Goal: Transaction & Acquisition: Register for event/course

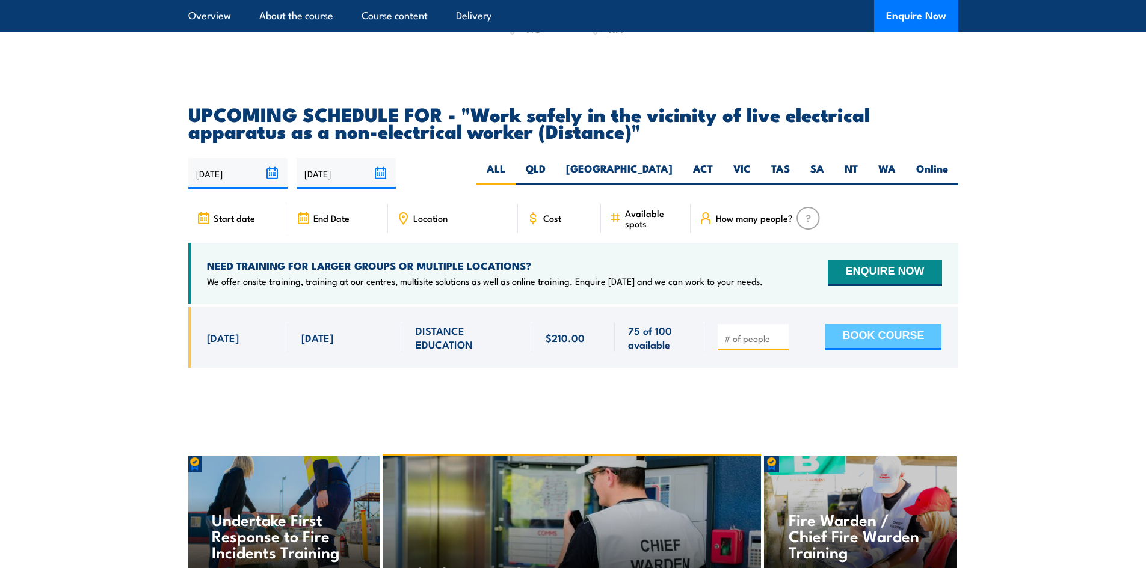
click at [865, 346] on button "BOOK COURSE" at bounding box center [883, 337] width 117 height 26
click at [782, 342] on span at bounding box center [753, 338] width 63 height 14
click at [761, 345] on input "number" at bounding box center [754, 339] width 60 height 12
type input "1"
click at [859, 346] on button "BOOK COURSE" at bounding box center [883, 337] width 117 height 26
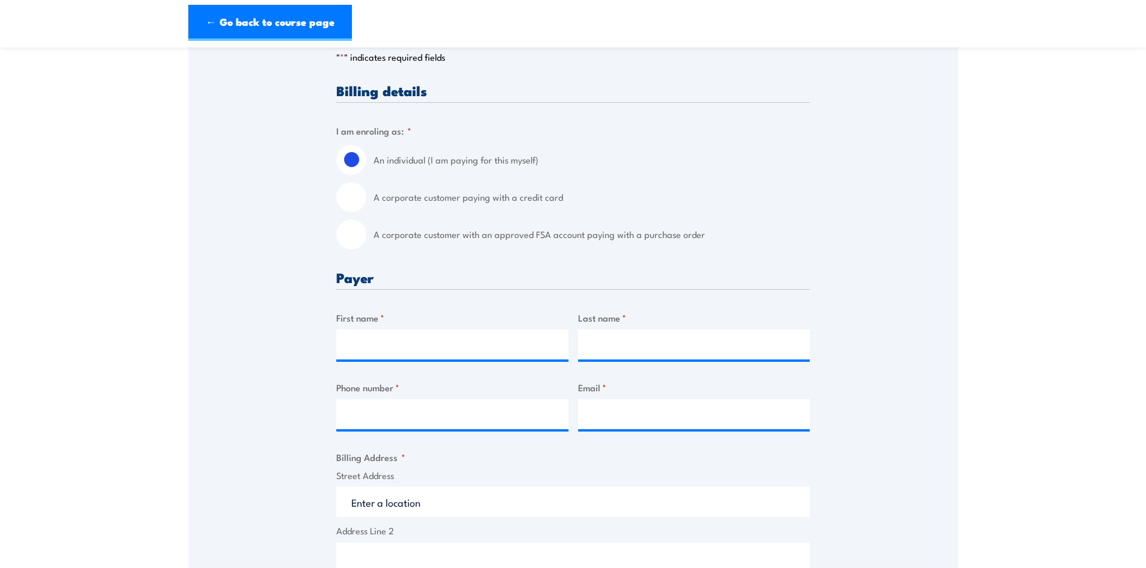
scroll to position [361, 0]
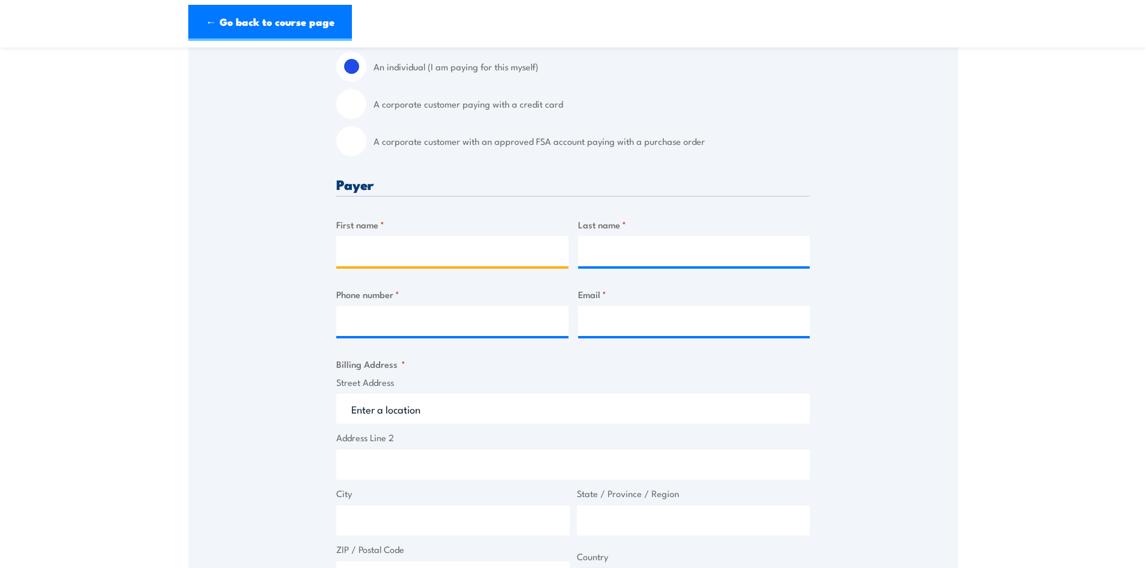
click at [437, 247] on input "First name *" at bounding box center [452, 251] width 232 height 30
type input "Mark"
click at [595, 259] on input "Last name *" at bounding box center [694, 251] width 232 height 30
type input "Shedlock"
click at [512, 312] on input "Phone number *" at bounding box center [452, 321] width 232 height 30
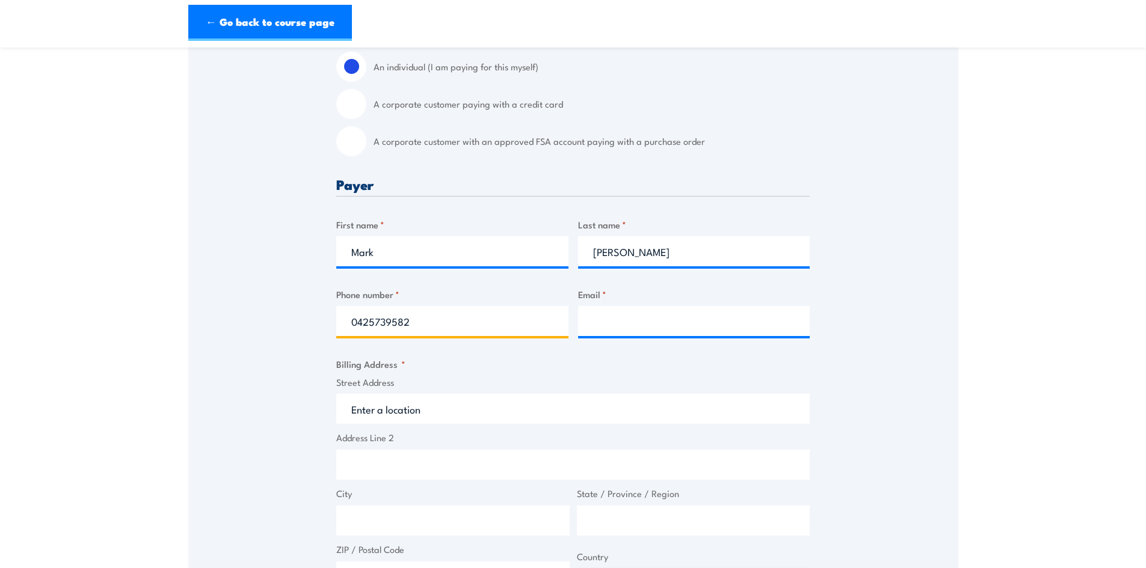
type input "0425739582"
click at [641, 319] on input "Email *" at bounding box center [694, 321] width 232 height 30
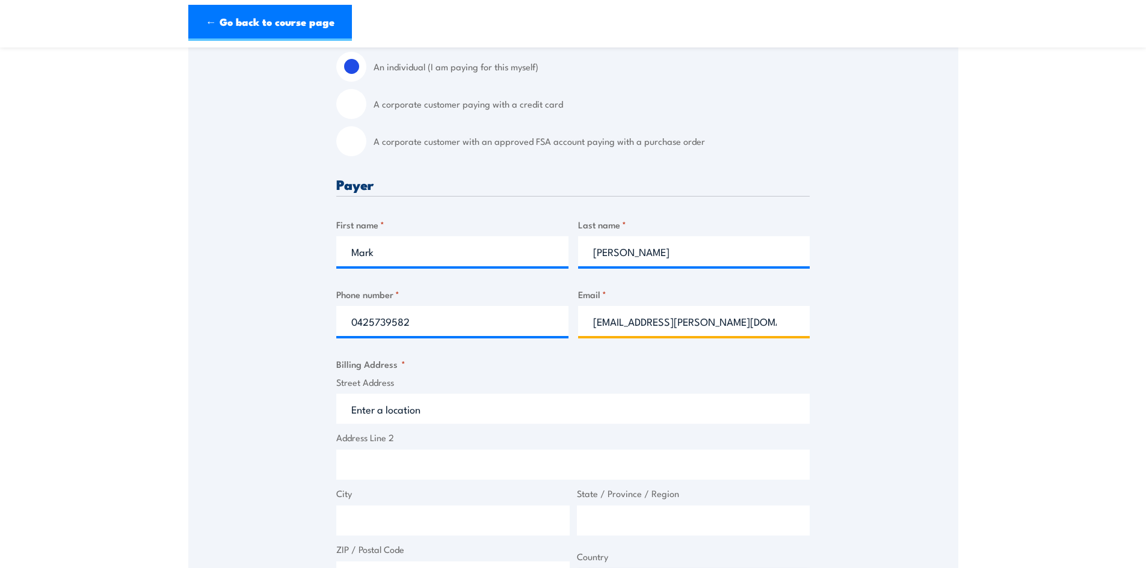
type input "mark.shedlock@irontraining.com.au"
click at [502, 402] on input "Street Address" at bounding box center [572, 409] width 473 height 30
click at [352, 108] on input "A corporate customer paying with a credit card" at bounding box center [351, 104] width 30 height 30
radio input "true"
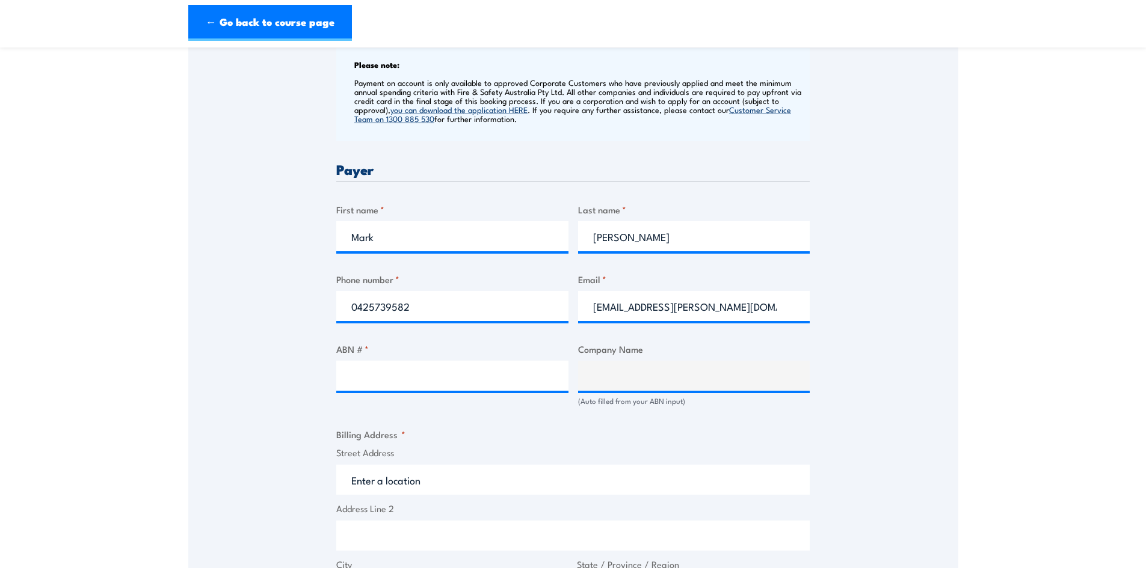
scroll to position [541, 0]
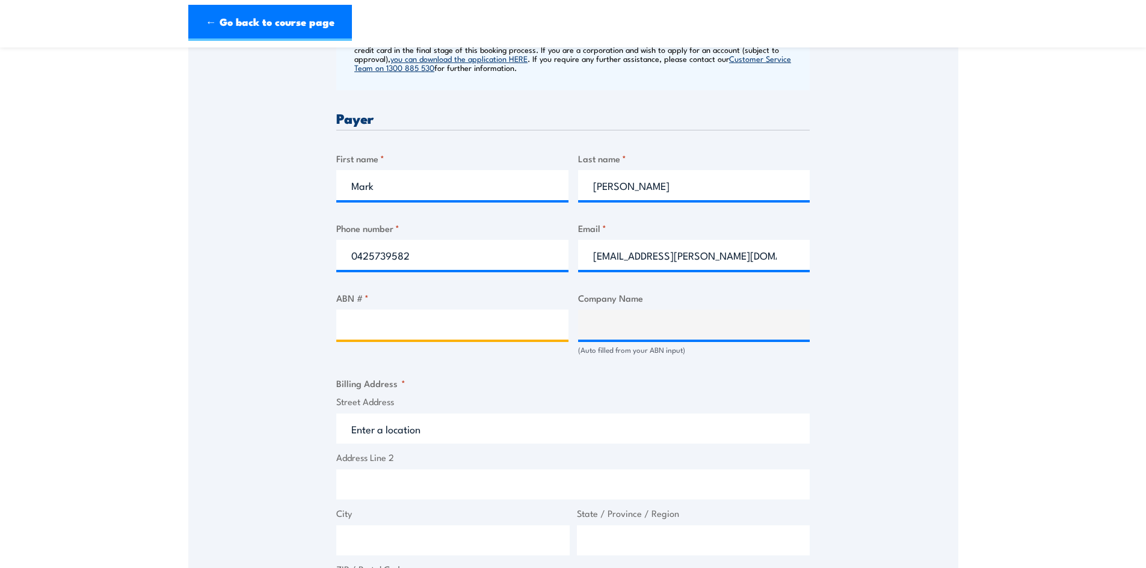
click at [483, 326] on input "ABN # *" at bounding box center [452, 325] width 232 height 30
paste input "165 629 372"
click at [346, 322] on input "165 629 372" at bounding box center [452, 325] width 232 height 30
type input "81165 629 372"
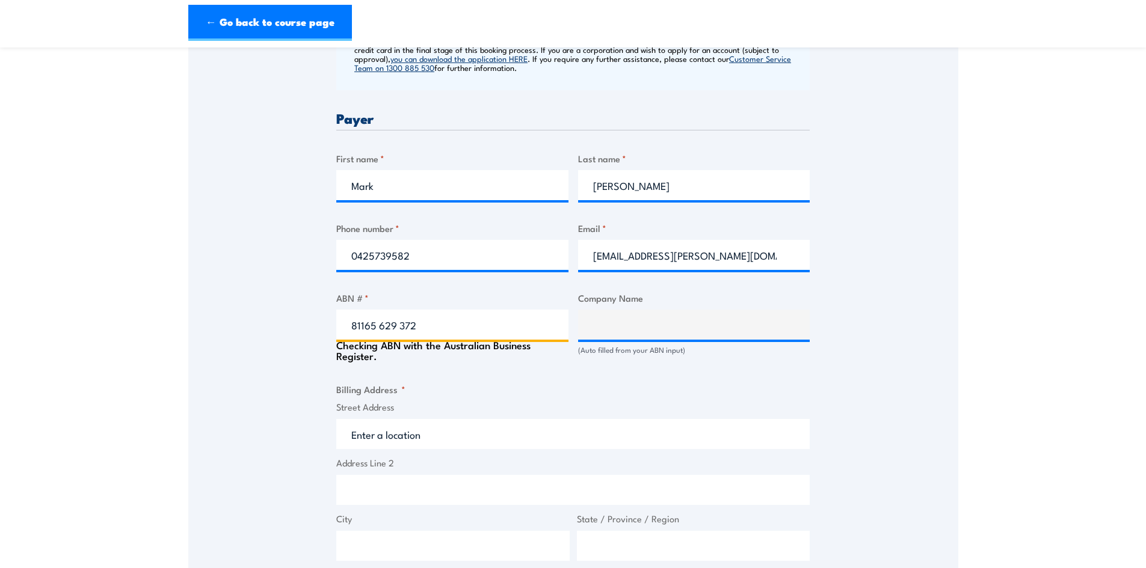
type input "IRON TRAINING PTY LTD"
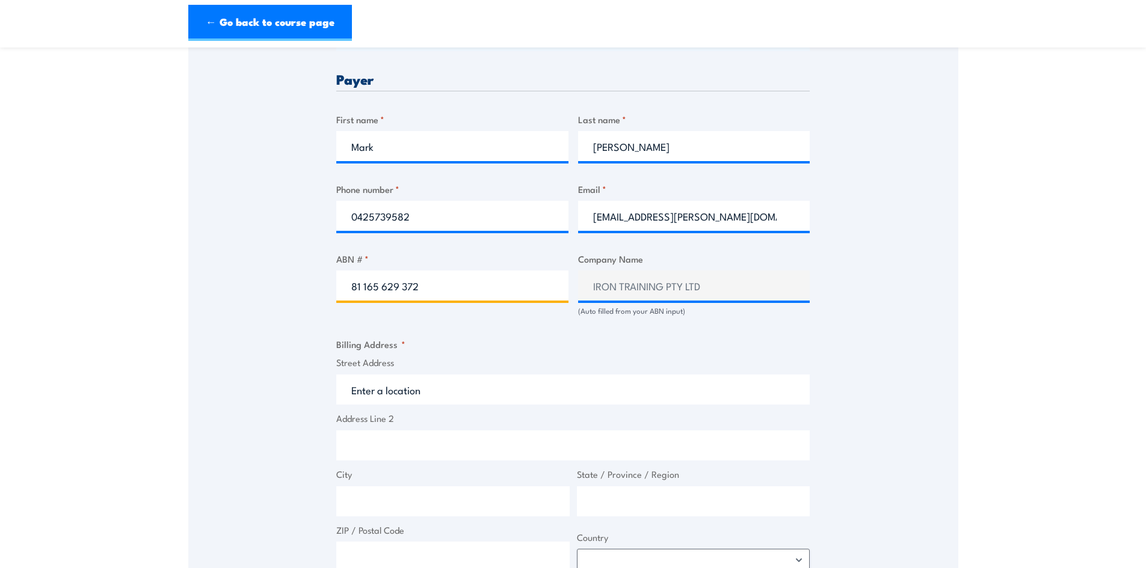
scroll to position [601, 0]
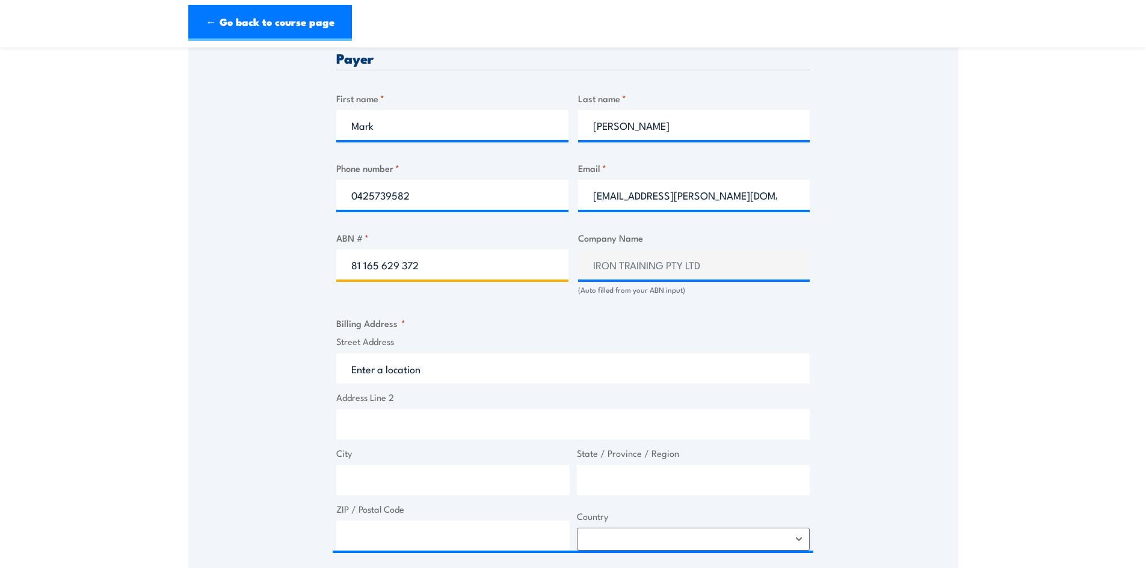
type input "81 165 629 372"
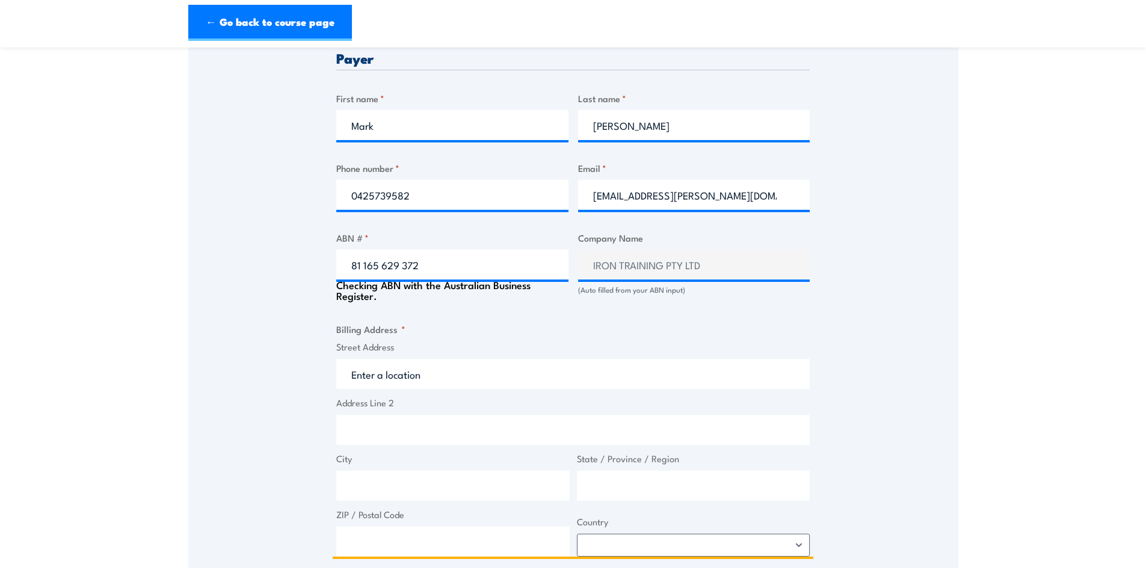
click at [446, 378] on input "Street Address" at bounding box center [572, 374] width 473 height 30
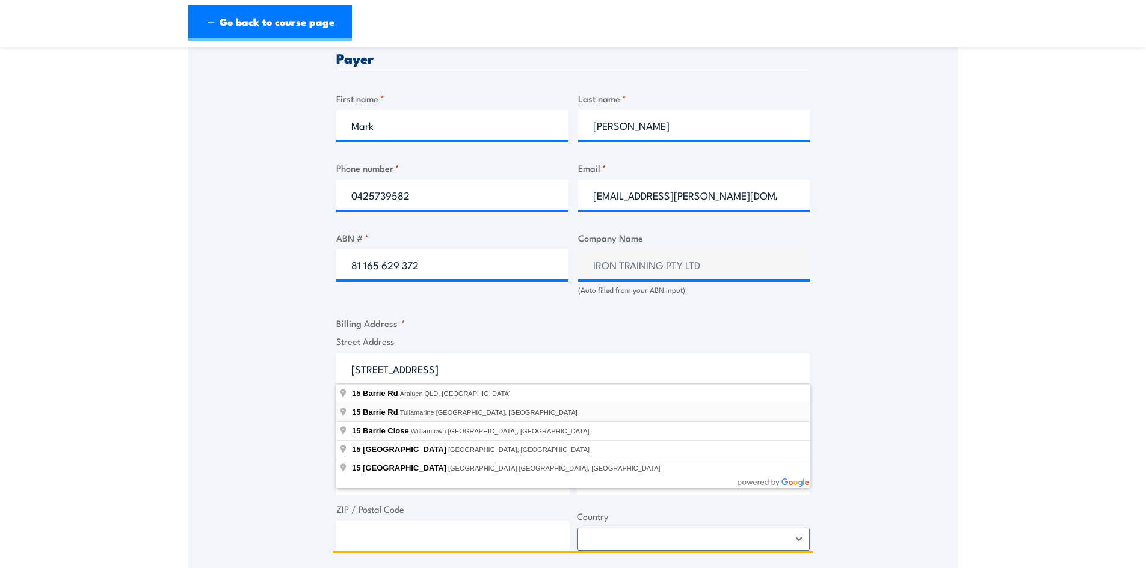
type input "15 Barrie Rd, Tullamarine VIC, Australia"
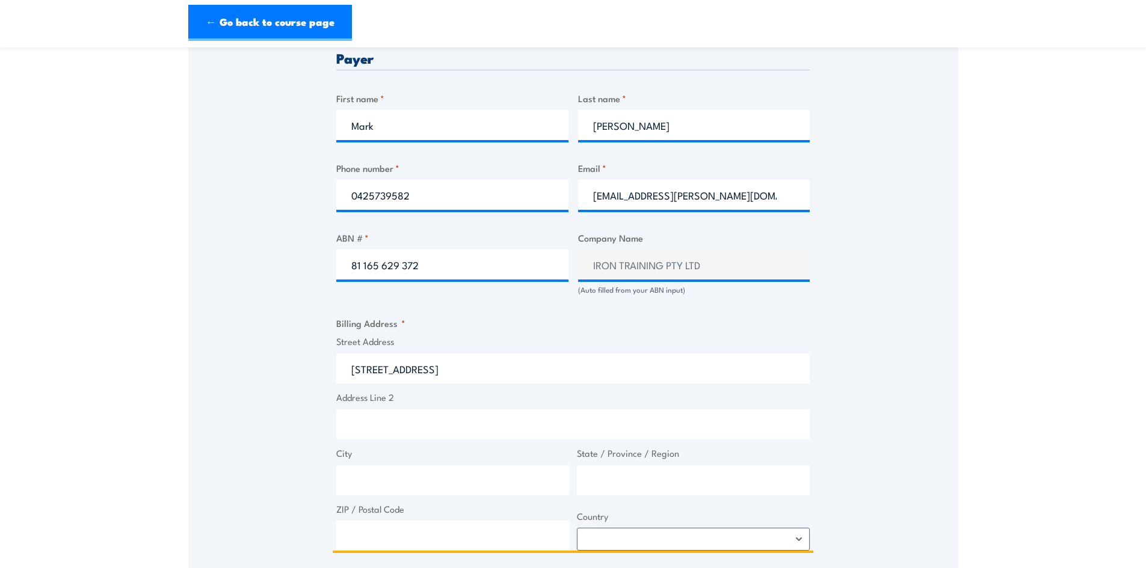
type input "15 Barrie Rd"
type input "Tullamarine"
type input "Victoria"
type input "3043"
select select "Australia"
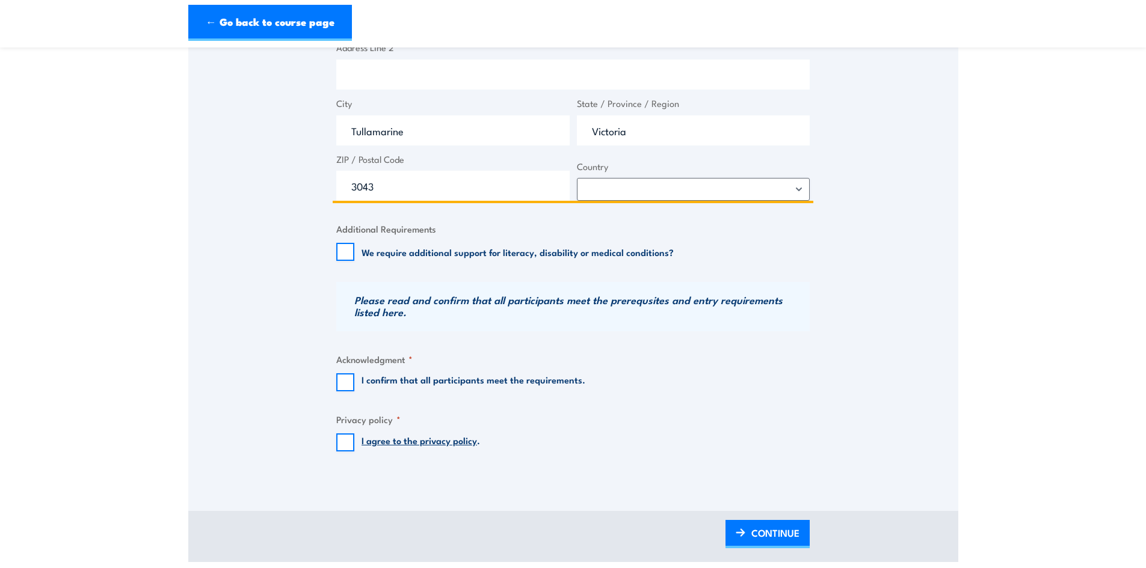
scroll to position [962, 0]
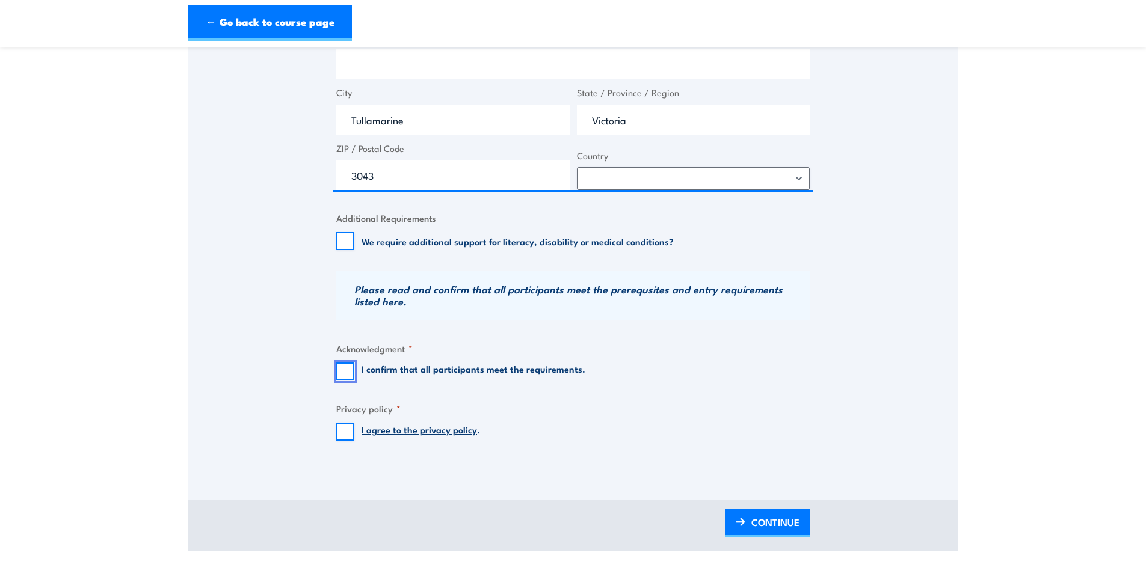
click at [342, 369] on input "I confirm that all participants meet the requirements." at bounding box center [345, 372] width 18 height 18
checkbox input "true"
click at [345, 436] on input "I agree to the privacy policy ." at bounding box center [345, 432] width 18 height 18
checkbox input "true"
click at [770, 523] on span "CONTINUE" at bounding box center [775, 522] width 48 height 32
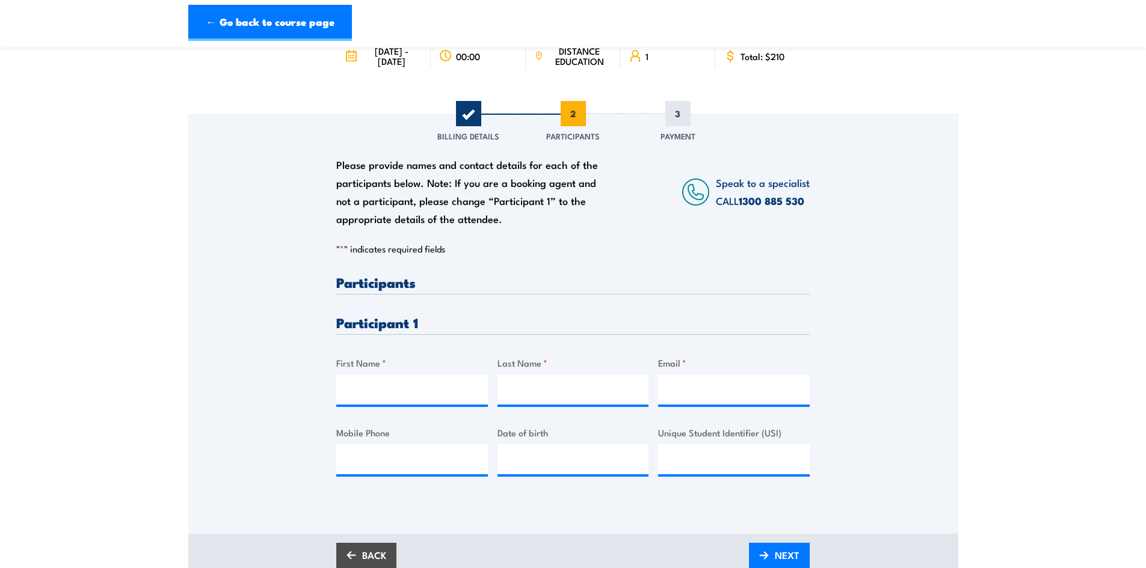
scroll to position [120, 0]
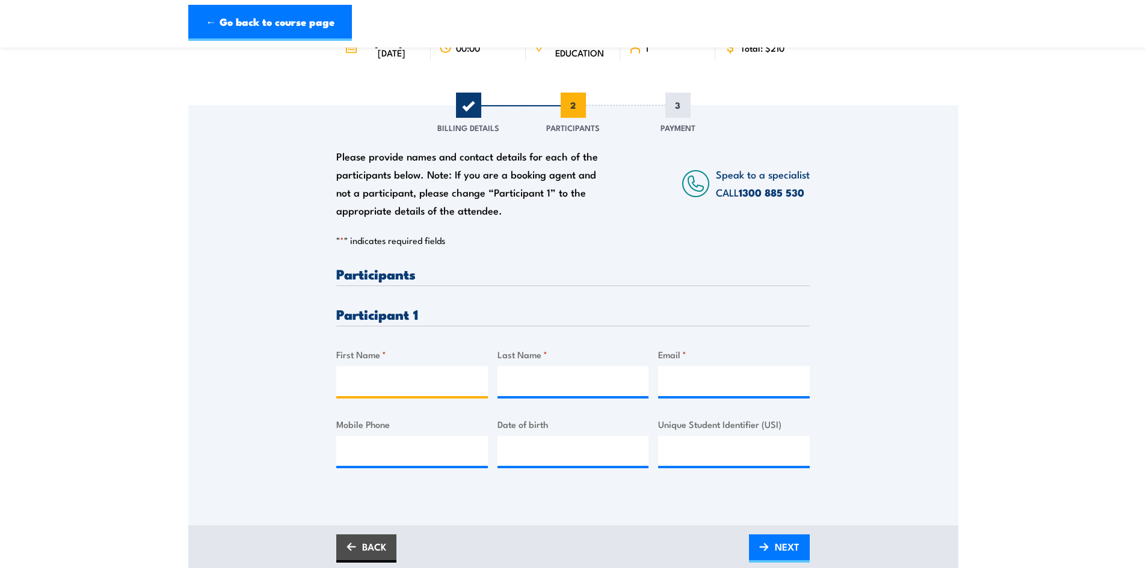
click at [396, 384] on input "First Name *" at bounding box center [412, 381] width 152 height 30
type input "Mark"
click at [535, 389] on input "Last Name *" at bounding box center [573, 381] width 152 height 30
type input "Shedlock"
click at [687, 381] on input "Email *" at bounding box center [734, 381] width 152 height 30
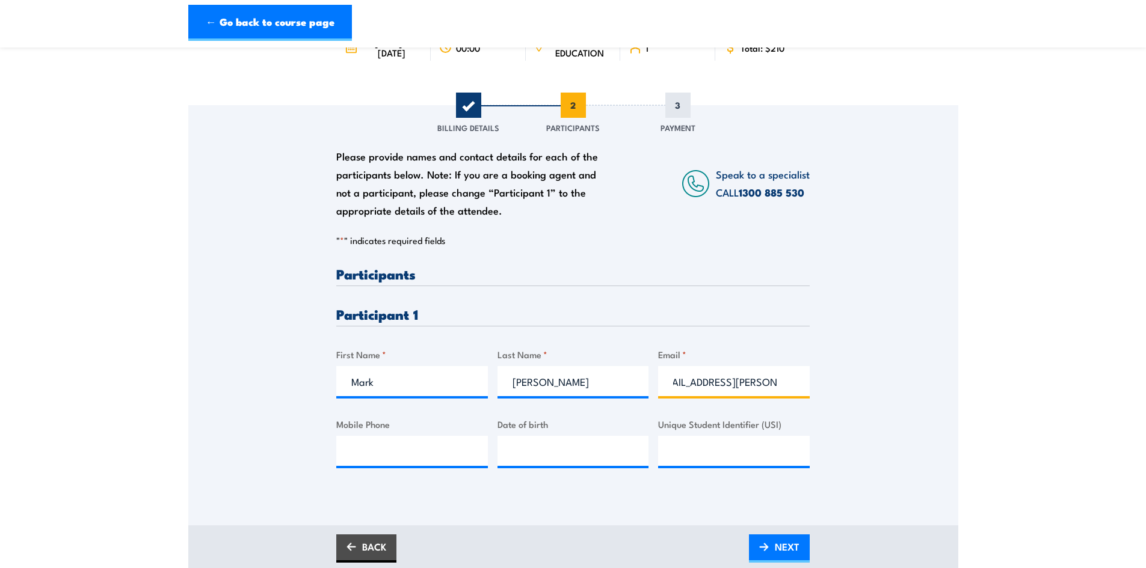
scroll to position [0, 26]
type input "mark.shedlock@bigpond.com"
click at [412, 448] on input "Mobile Phone" at bounding box center [412, 451] width 152 height 30
type input "0425739582"
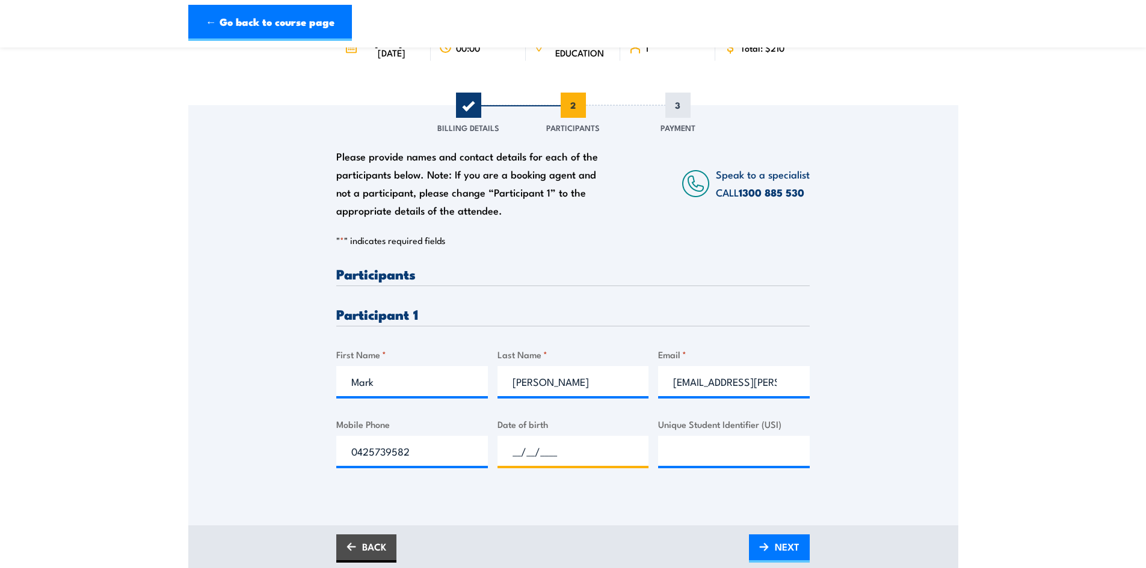
click at [567, 447] on input "__/__/____" at bounding box center [573, 451] width 152 height 30
type input "24/12/1976"
click at [692, 450] on input "Unique Student Identifier (USI)" at bounding box center [734, 451] width 152 height 30
type input "m"
type input "M7D2YVGRPA"
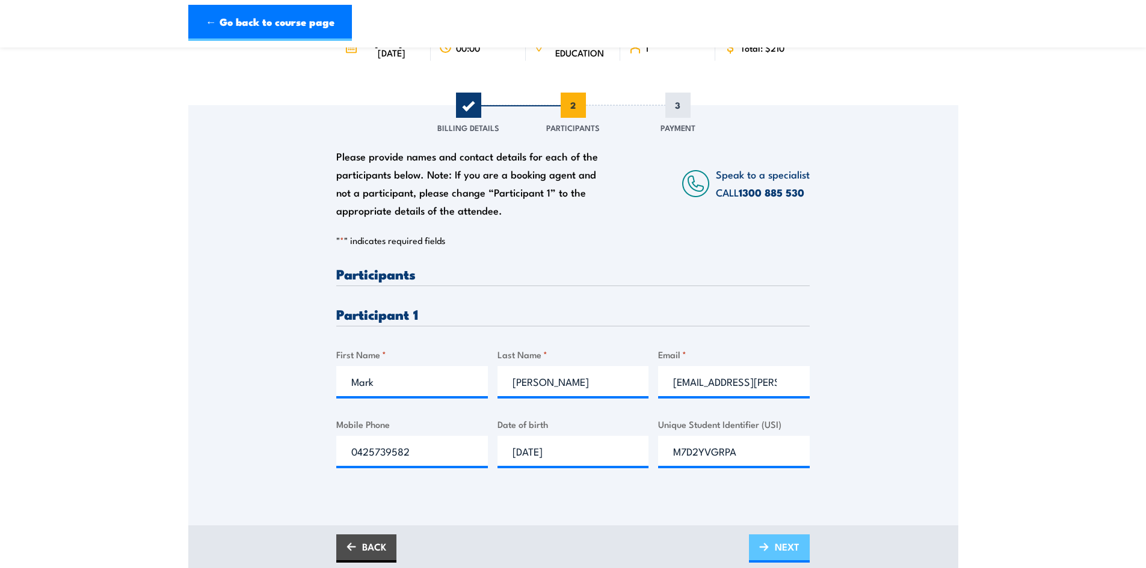
click at [787, 541] on span "NEXT" at bounding box center [787, 547] width 25 height 32
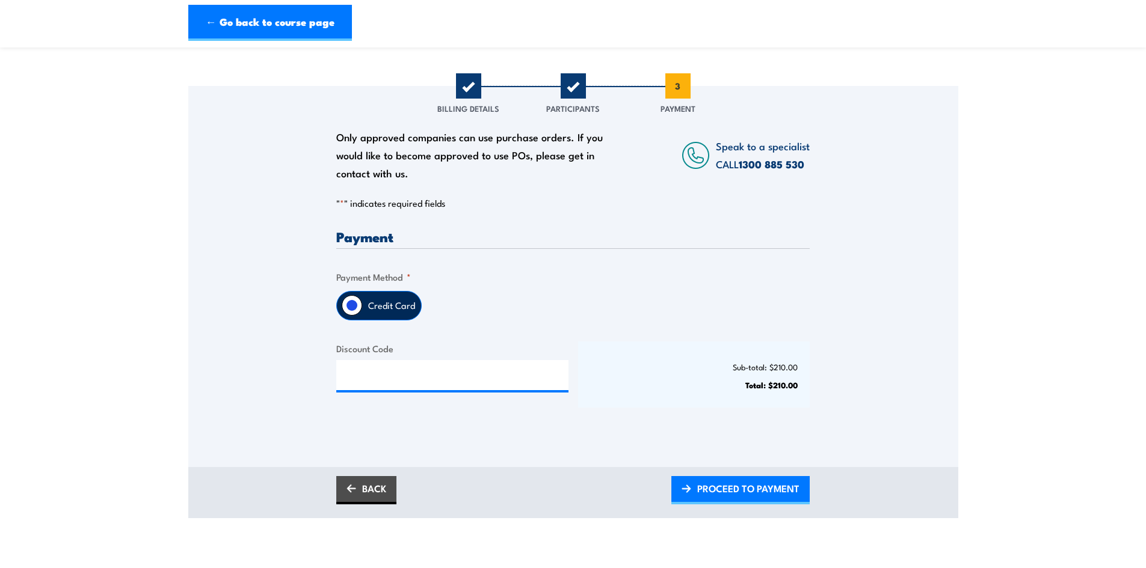
scroll to position [241, 0]
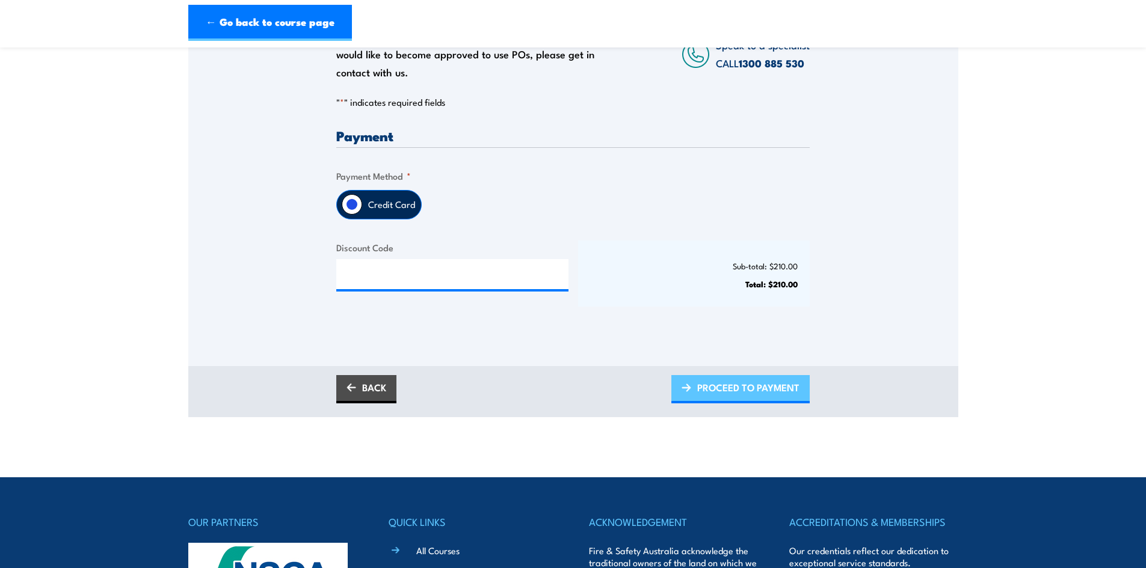
click at [713, 392] on span "PROCEED TO PAYMENT" at bounding box center [748, 388] width 102 height 32
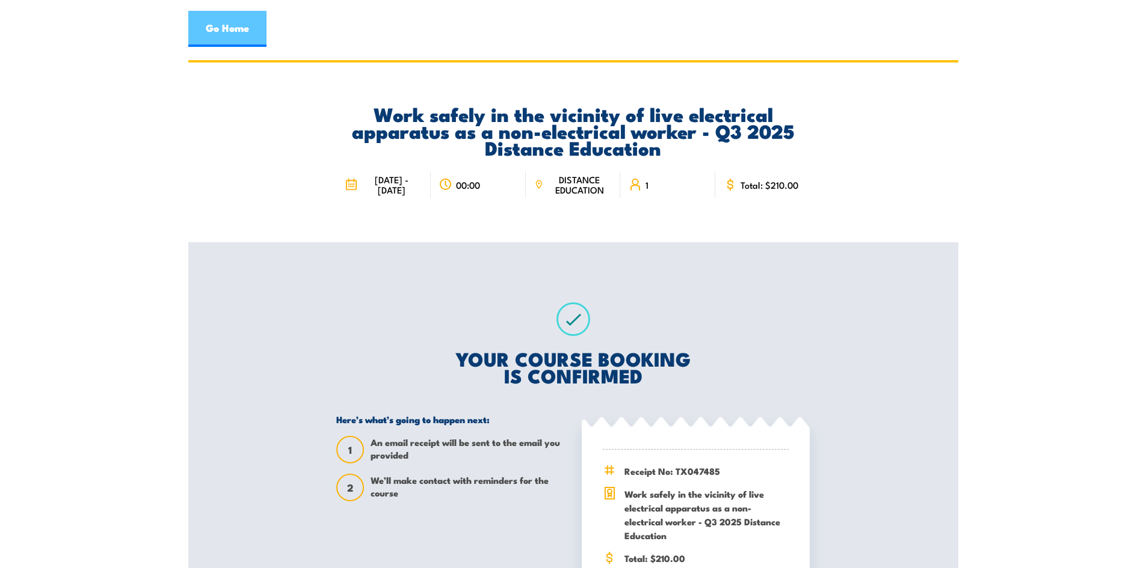
click at [225, 24] on link "Go Home" at bounding box center [227, 29] width 78 height 36
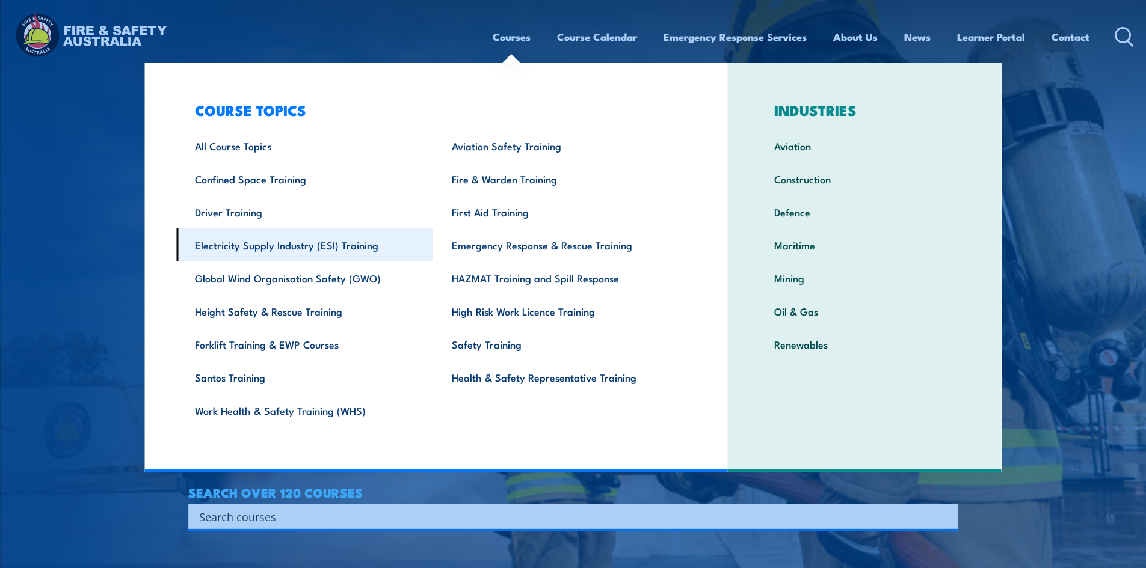
click at [260, 244] on link "Electricity Supply Industry (ESI) Training" at bounding box center [304, 245] width 257 height 33
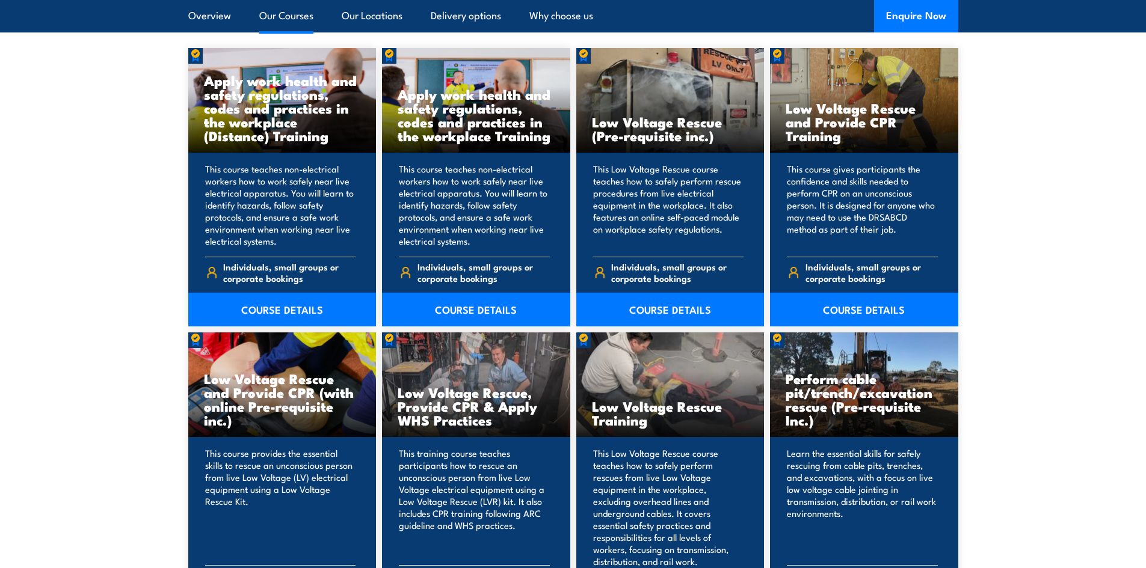
scroll to position [902, 0]
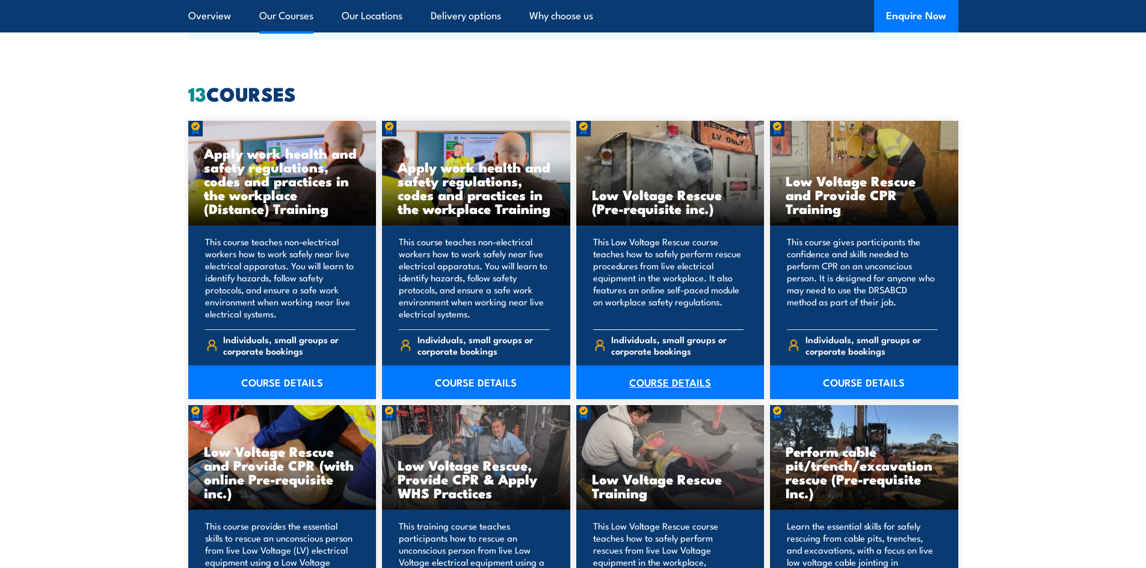
click at [668, 383] on link "COURSE DETAILS" at bounding box center [670, 383] width 188 height 34
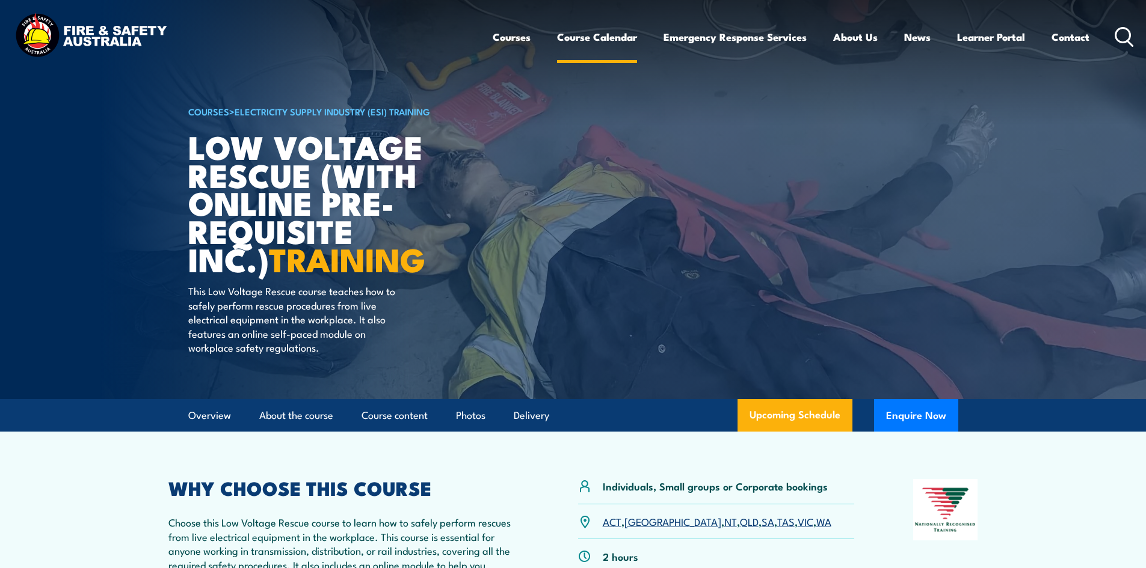
click at [566, 37] on link "Course Calendar" at bounding box center [597, 37] width 80 height 32
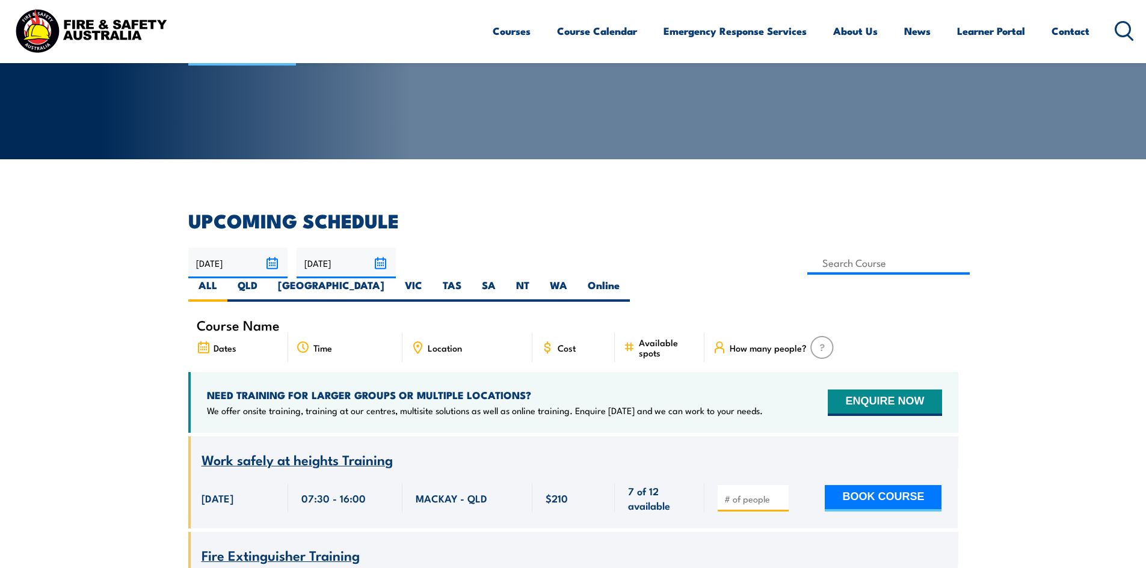
scroll to position [180, 0]
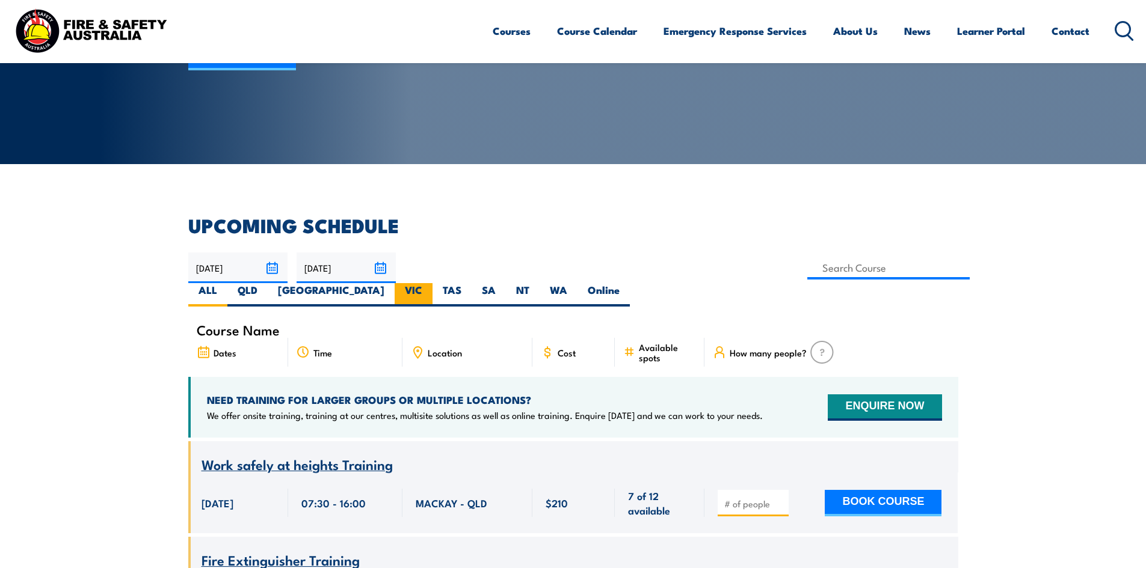
click at [432, 283] on label "VIC" at bounding box center [414, 294] width 38 height 23
click at [430, 283] on input "VIC" at bounding box center [426, 287] width 8 height 8
radio input "true"
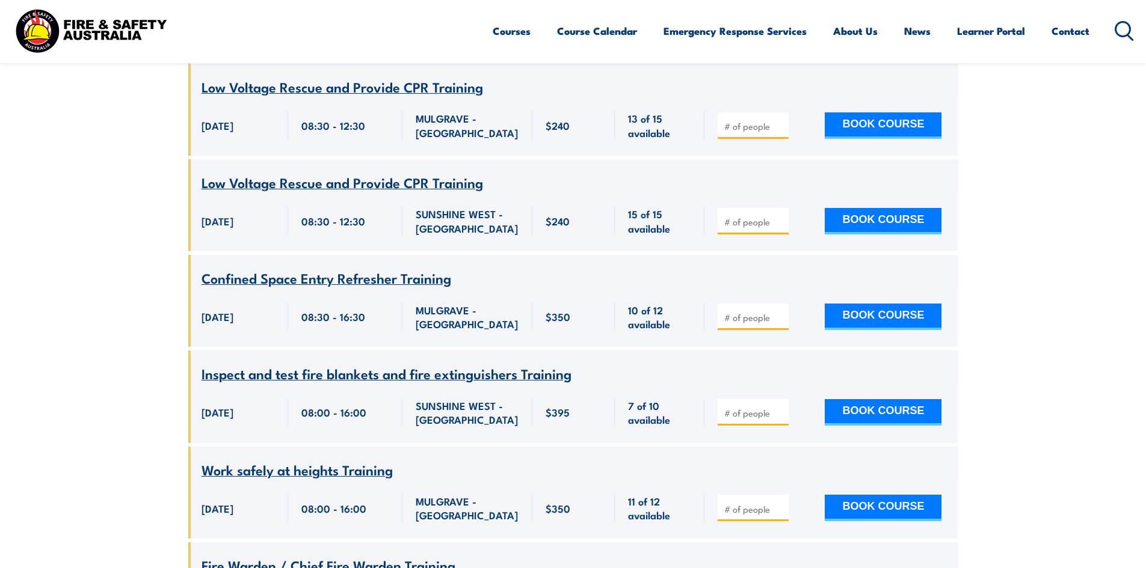
scroll to position [2141, 0]
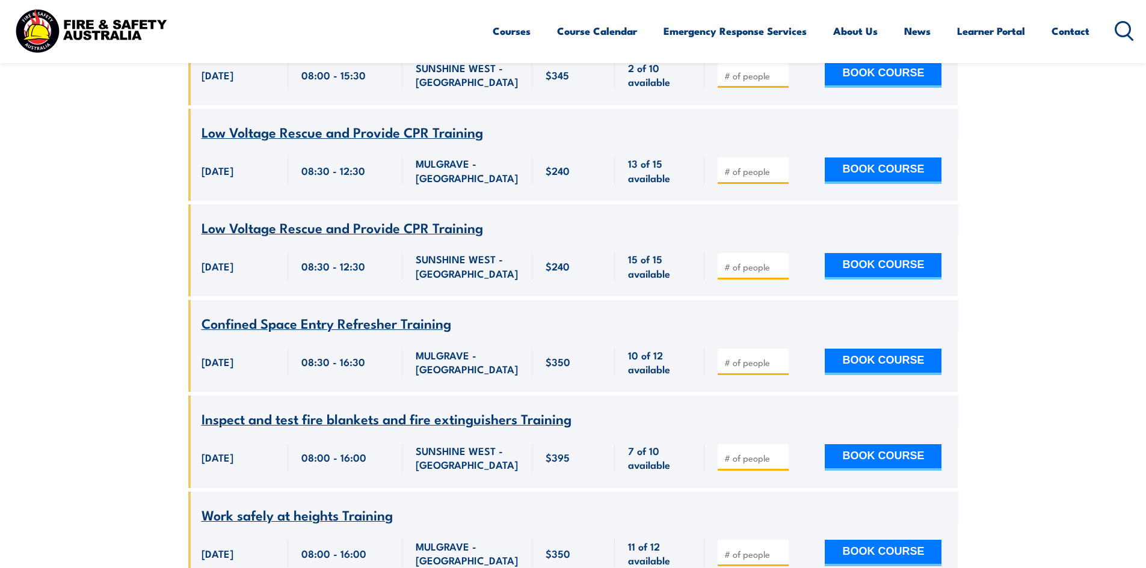
click at [386, 238] on span "Low Voltage Rescue and Provide CPR Training" at bounding box center [341, 227] width 281 height 20
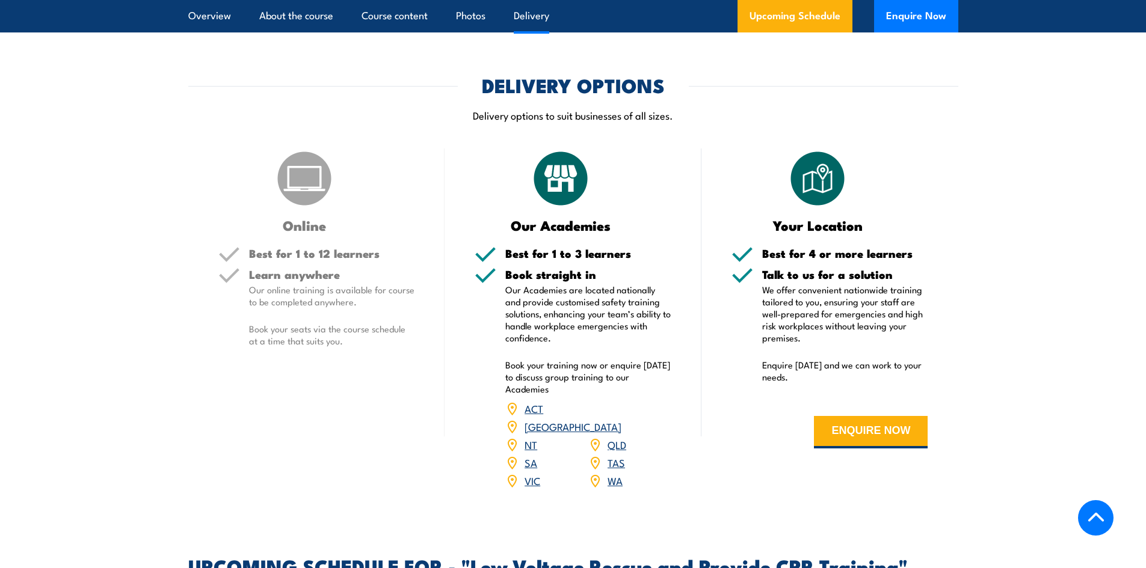
scroll to position [1624, 0]
